Goal: Information Seeking & Learning: Understand process/instructions

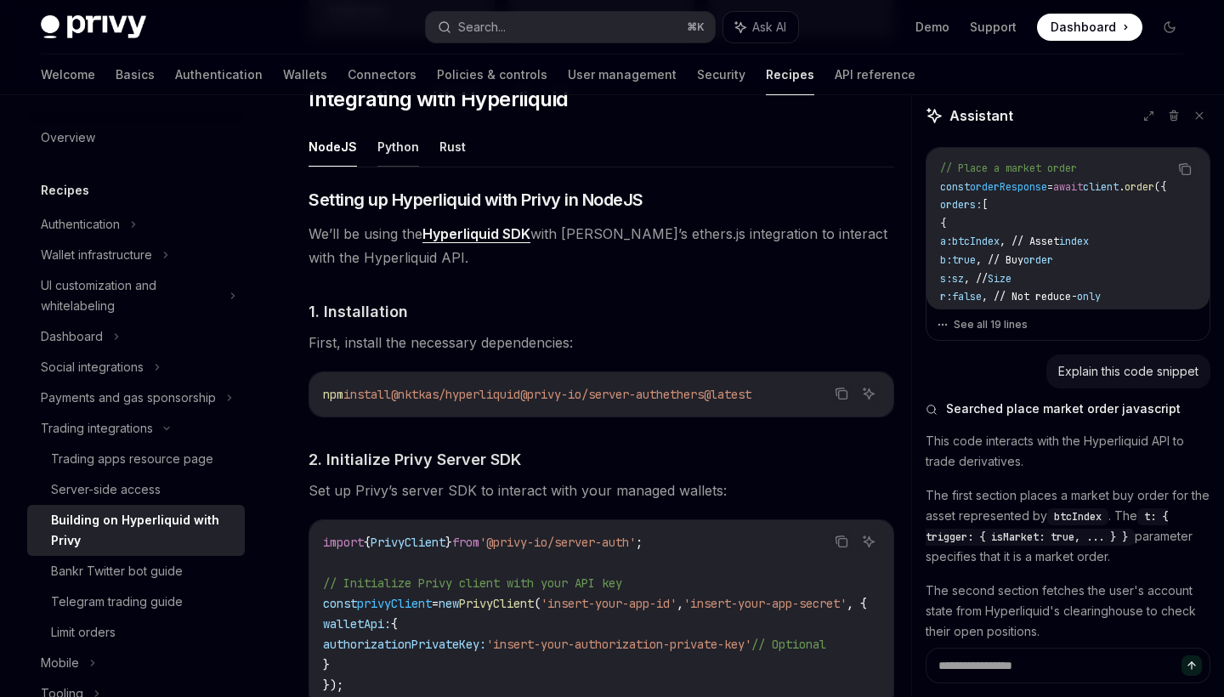
scroll to position [3894, 0]
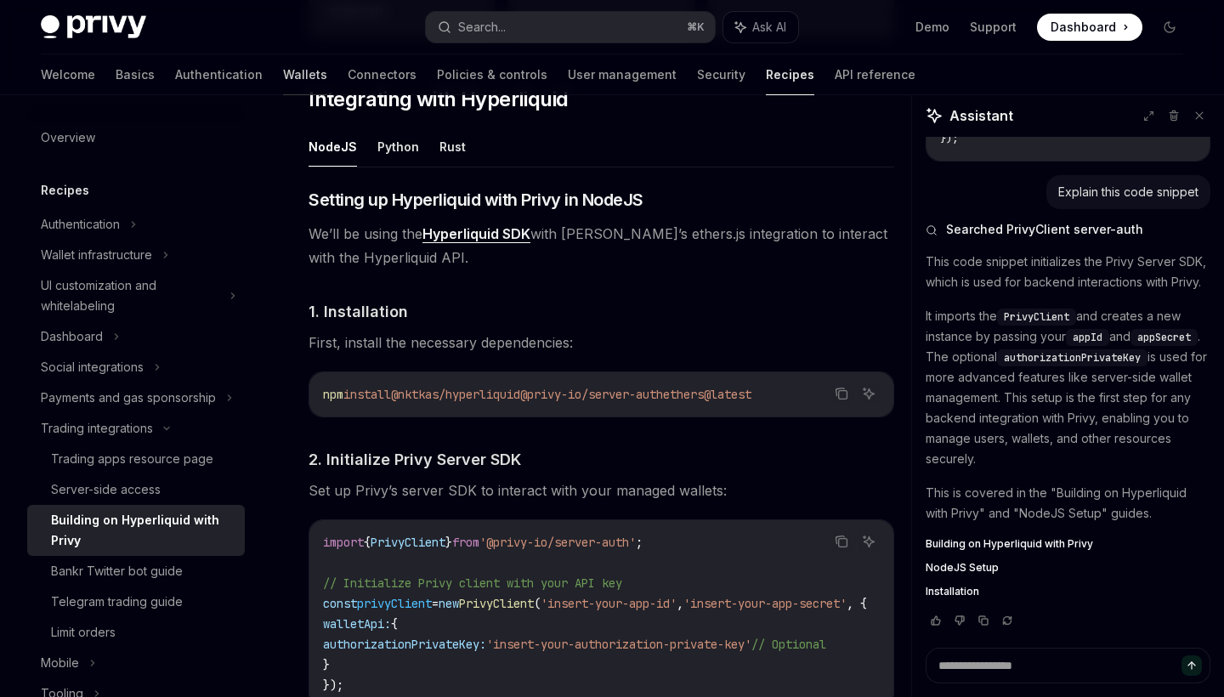
click at [283, 78] on link "Wallets" at bounding box center [305, 74] width 44 height 41
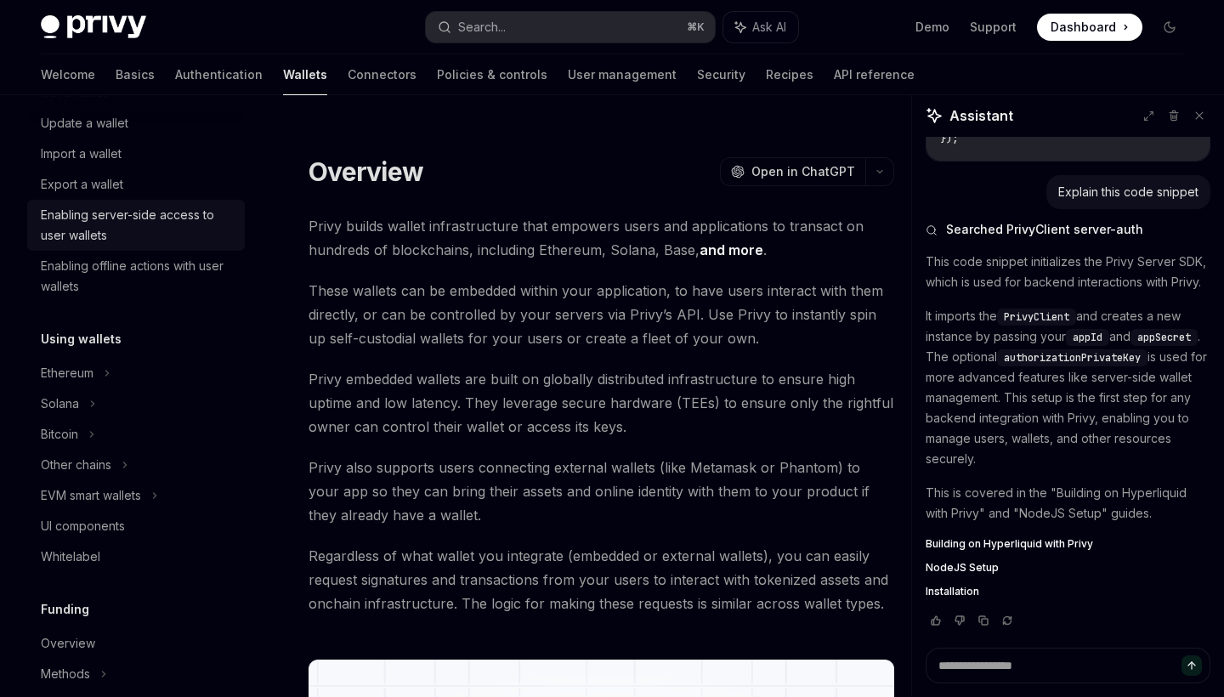
scroll to position [279, 0]
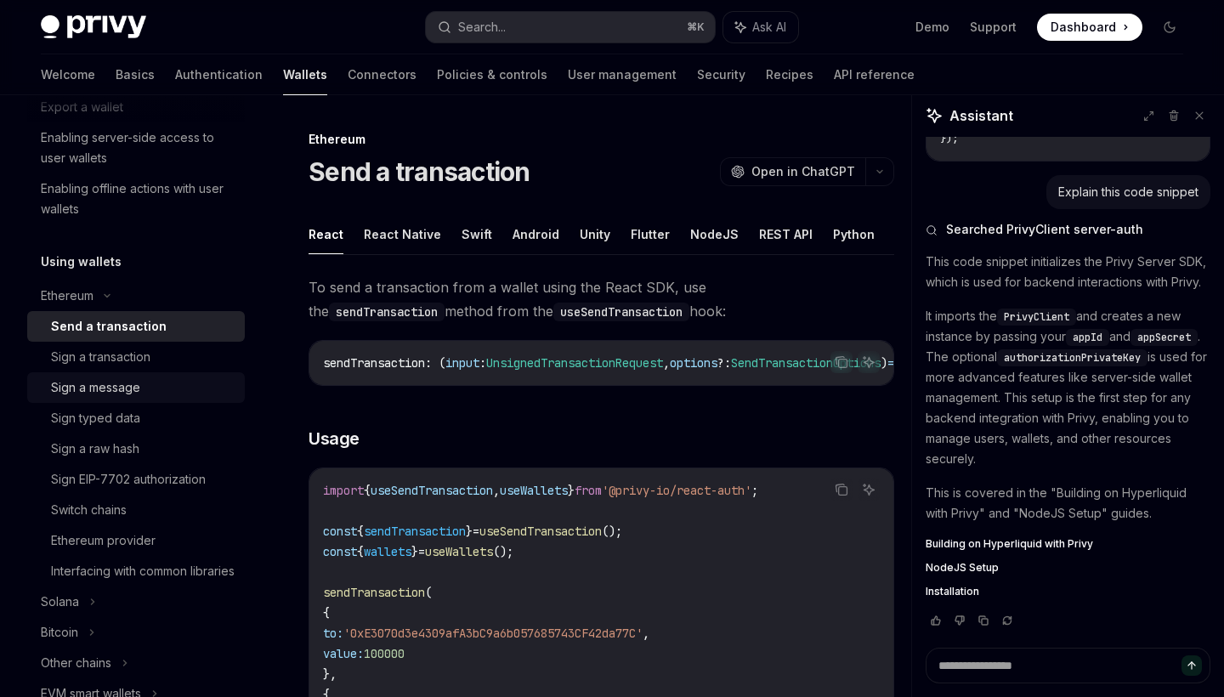
click at [140, 394] on div "Sign a message" at bounding box center [143, 387] width 184 height 20
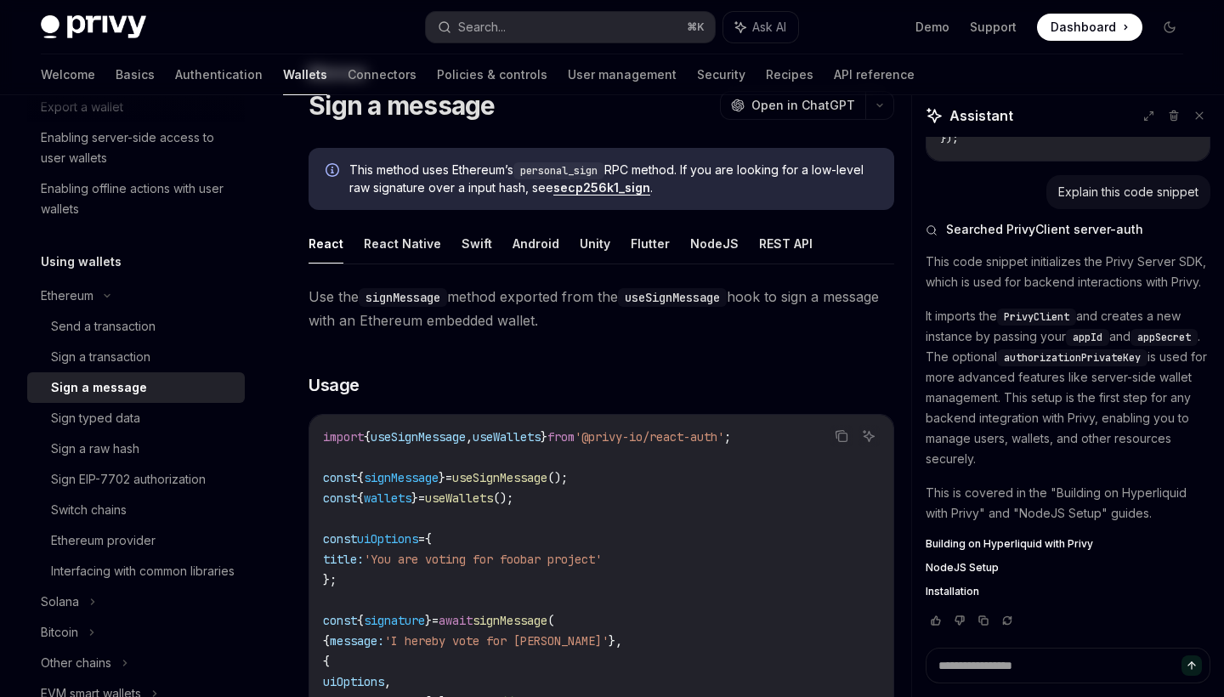
scroll to position [280, 0]
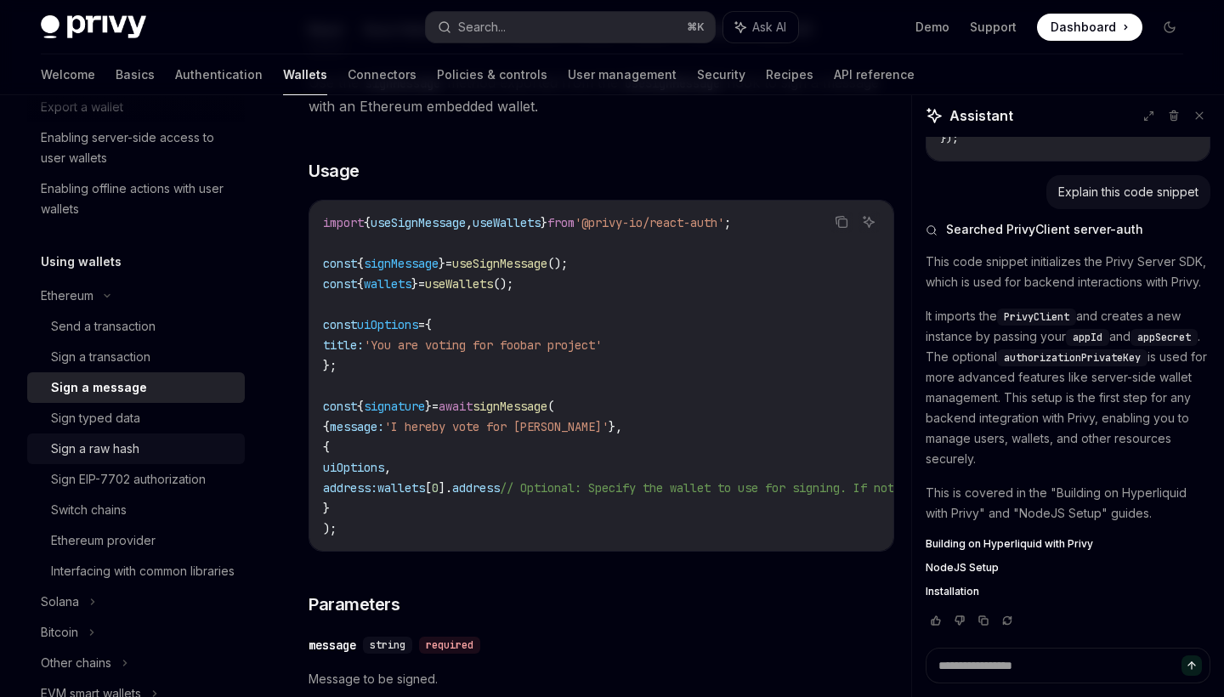
click at [105, 445] on div "Sign a raw hash" at bounding box center [95, 449] width 88 height 20
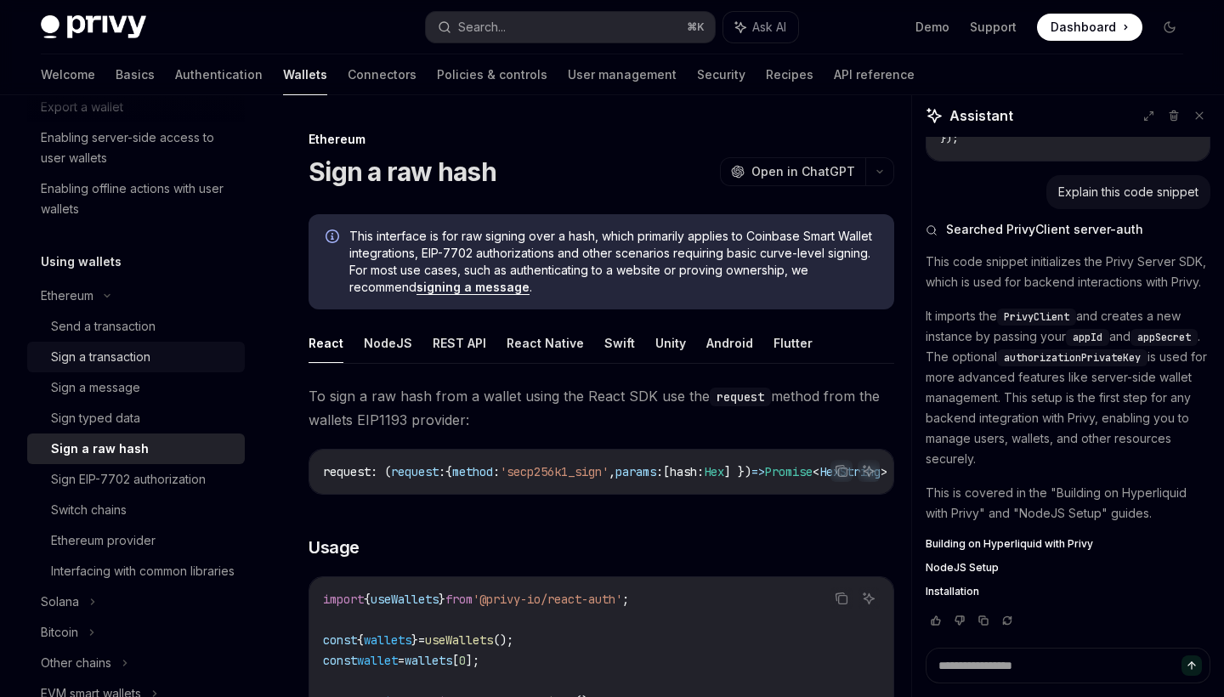
click at [120, 348] on div "Sign a transaction" at bounding box center [100, 357] width 99 height 20
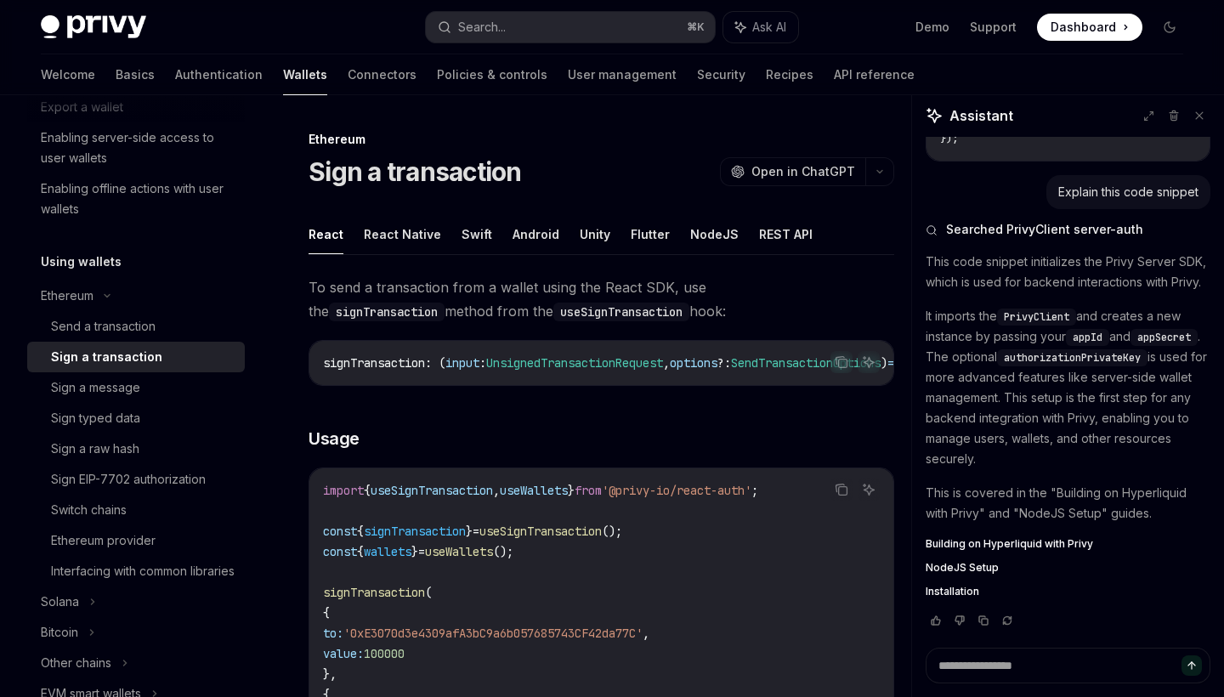
click at [121, 355] on div "Sign a transaction" at bounding box center [106, 357] width 111 height 20
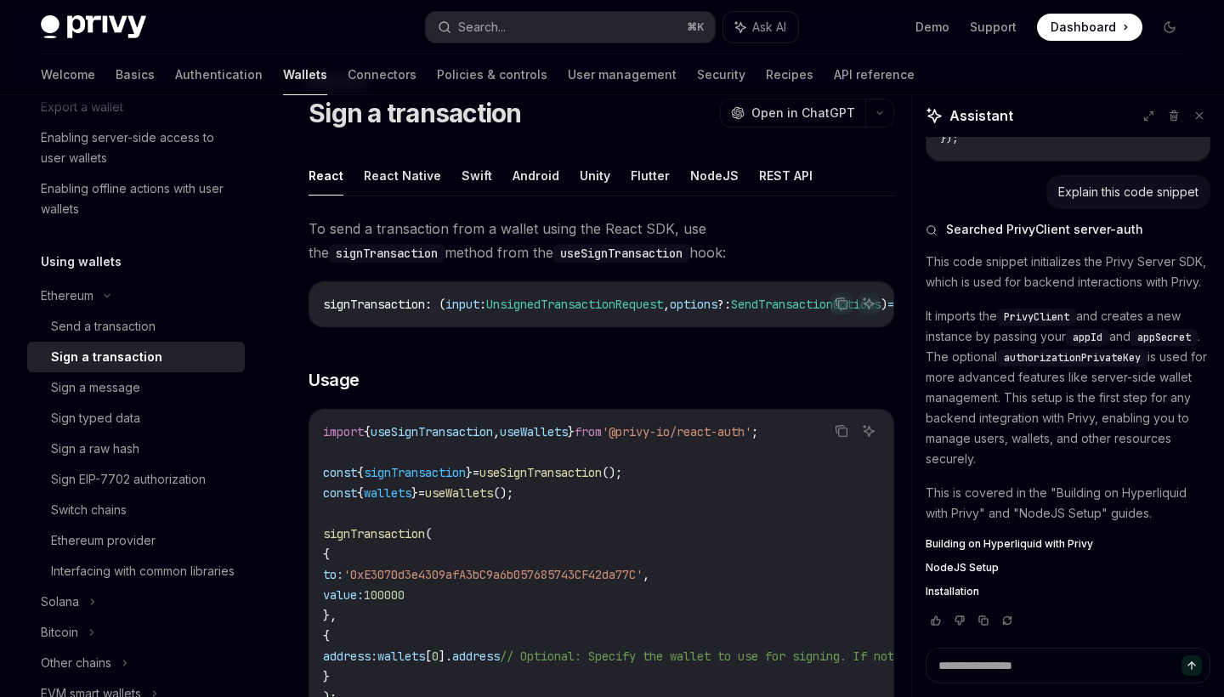
scroll to position [259, 0]
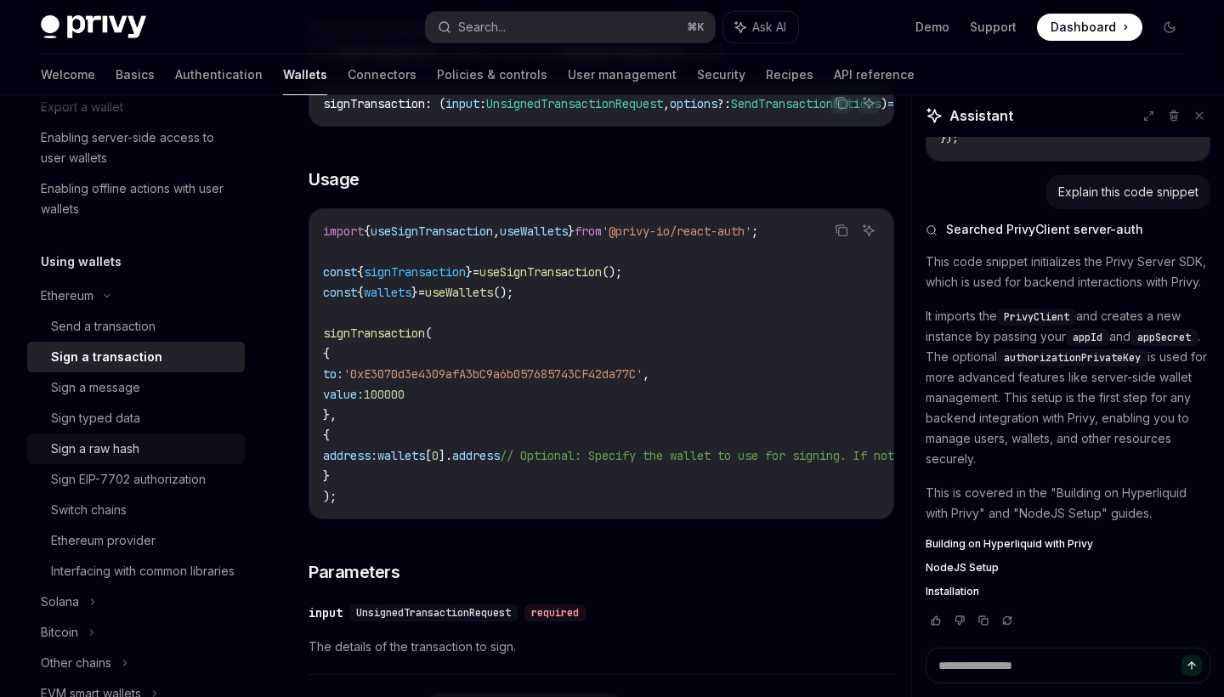
click at [133, 444] on div "Sign a raw hash" at bounding box center [95, 449] width 88 height 20
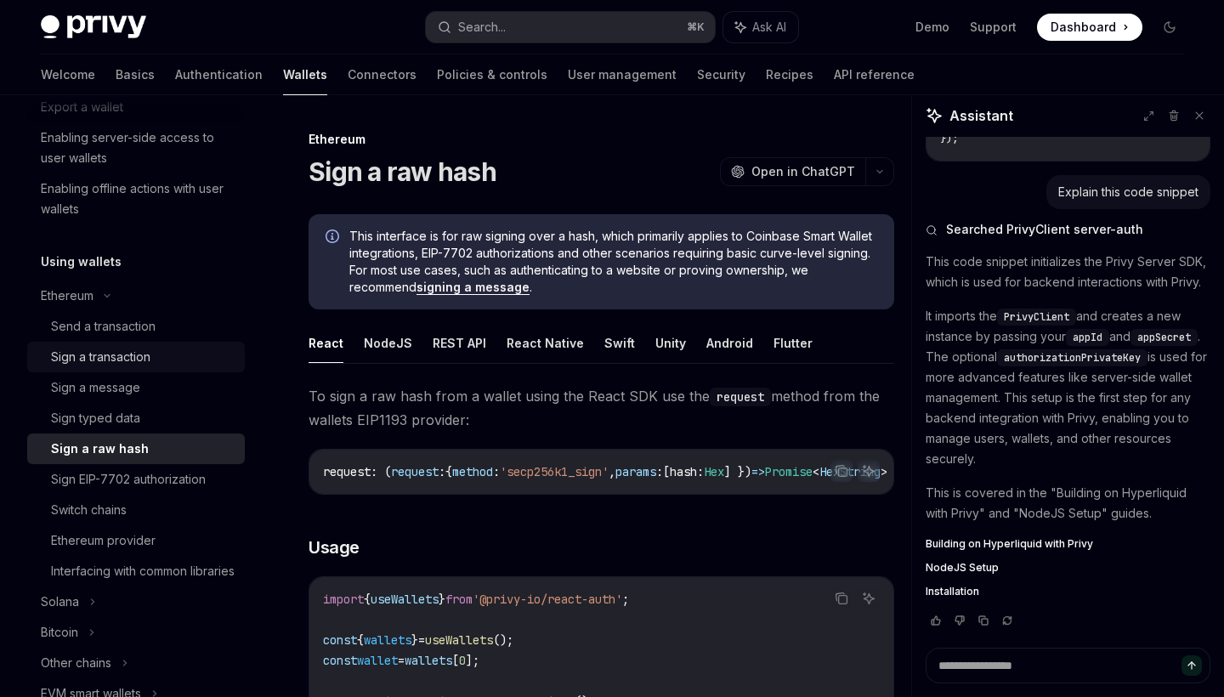
click at [135, 357] on div "Sign a transaction" at bounding box center [100, 357] width 99 height 20
click at [127, 382] on div "Sign a message" at bounding box center [95, 387] width 89 height 20
click at [127, 388] on div "Sign a message" at bounding box center [95, 387] width 89 height 20
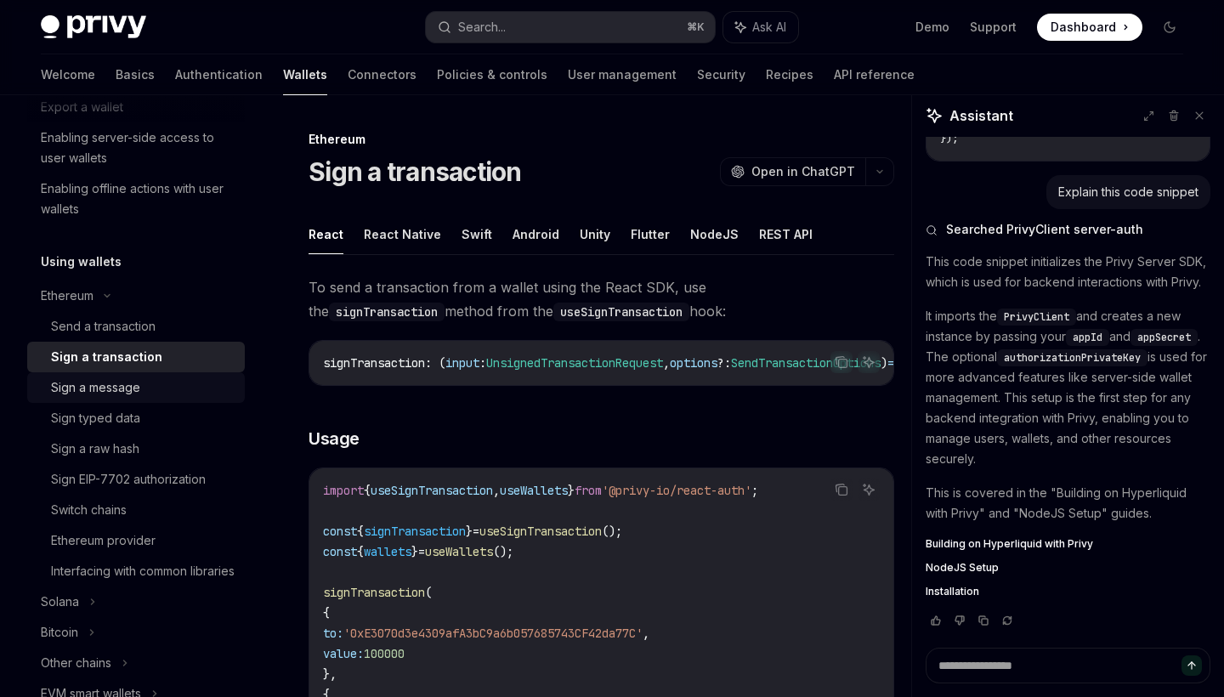
click at [125, 388] on div "Sign a message" at bounding box center [95, 387] width 89 height 20
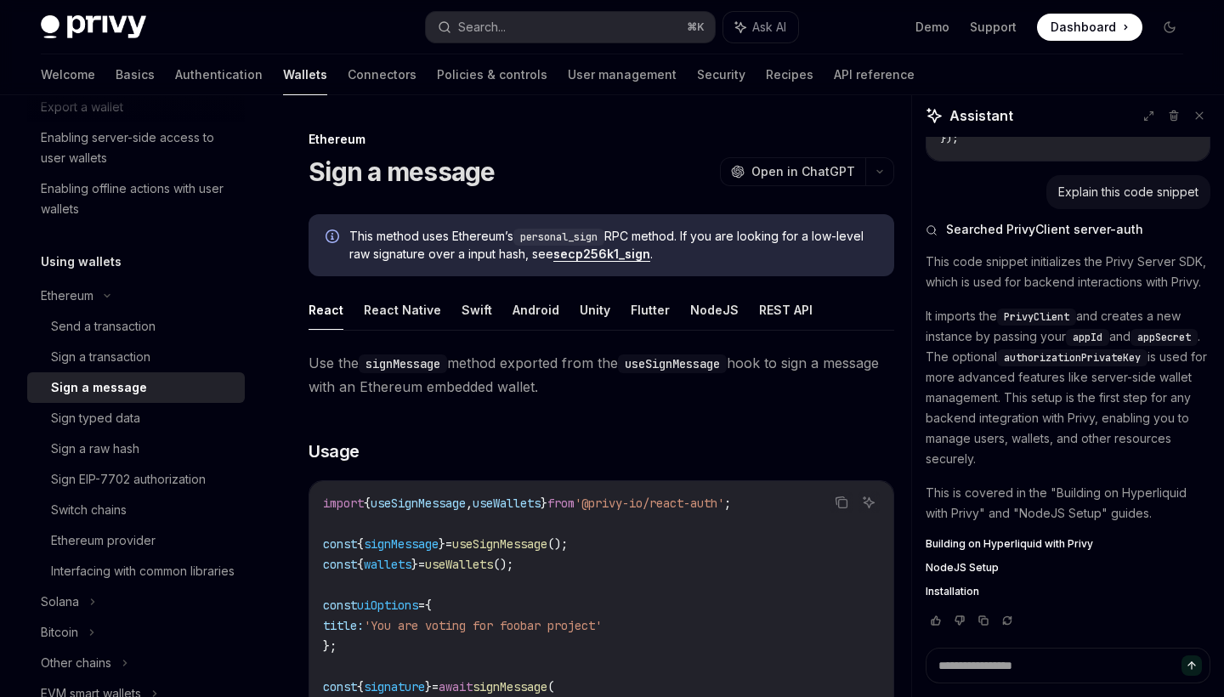
type textarea "*"
click at [314, 178] on h1 "Sign a message" at bounding box center [402, 171] width 187 height 31
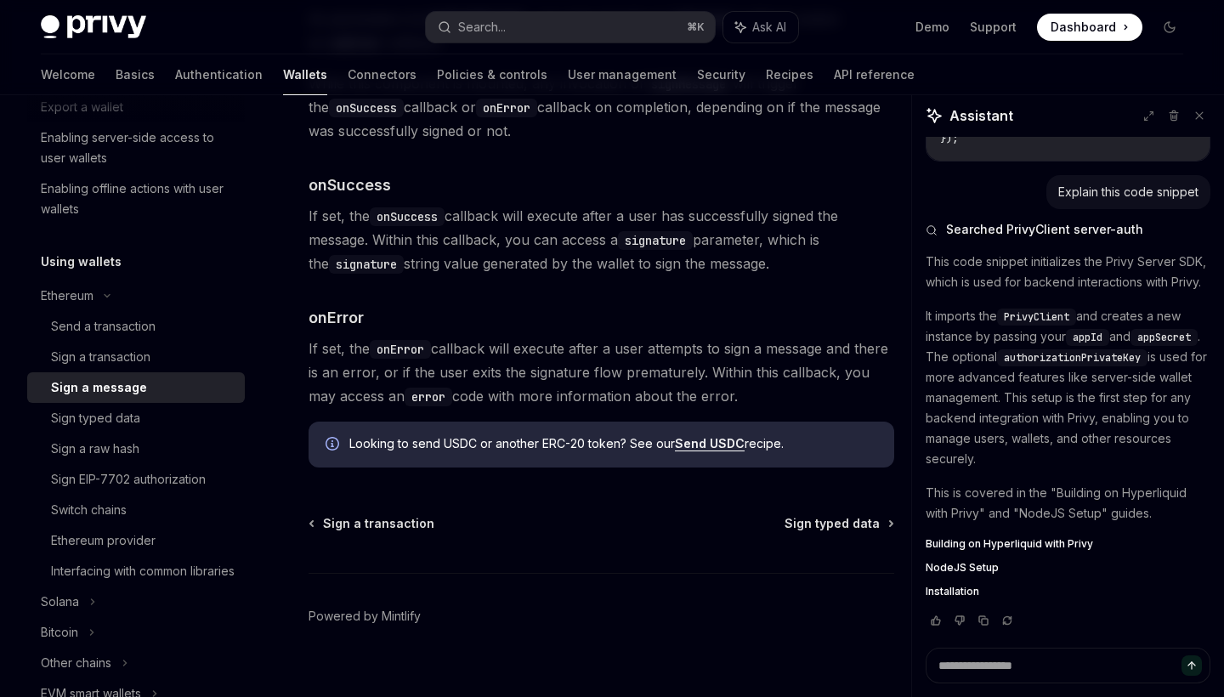
scroll to position [2030, 0]
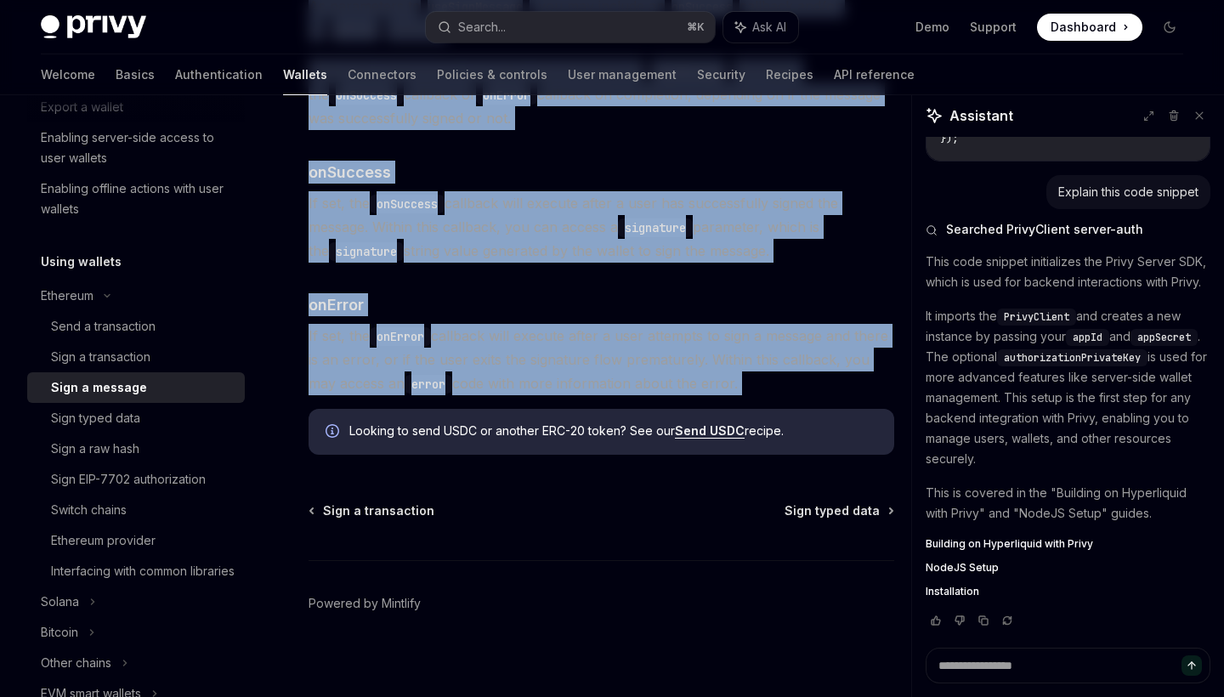
copy div "Lore i dolorsi AmetCO Adip el SeddOEI TempOR Inci ut LaboREE Dolo magnaa enim A…"
